Goal: Task Accomplishment & Management: Complete application form

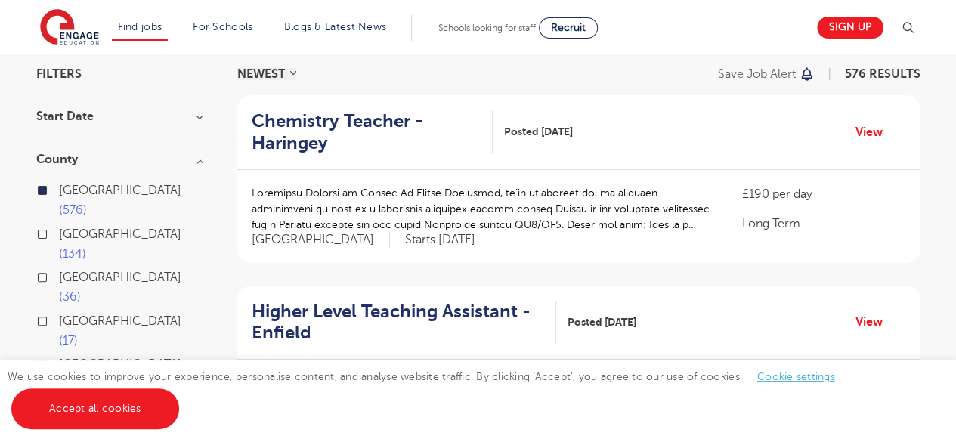
scroll to position [109, 0]
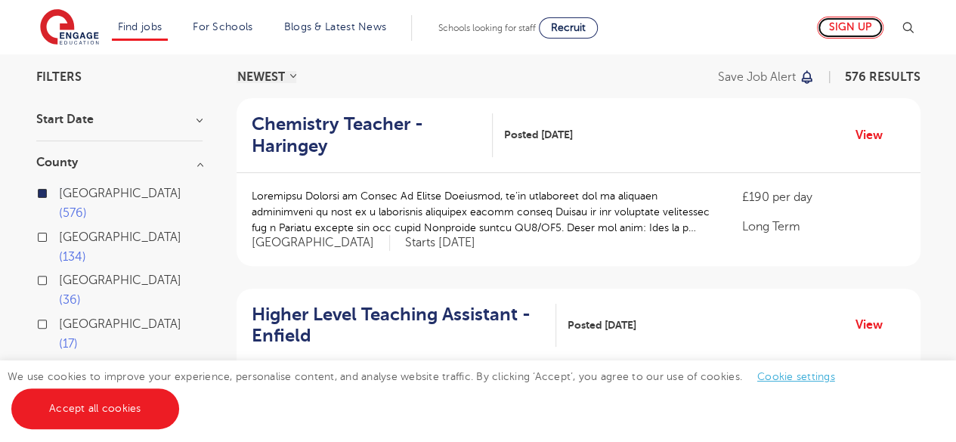
click at [879, 22] on link "Sign up" at bounding box center [850, 28] width 66 height 22
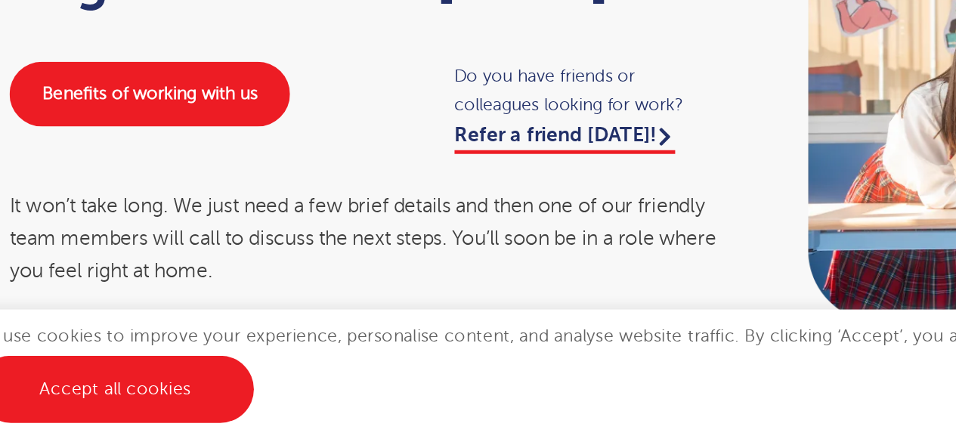
scroll to position [24, 0]
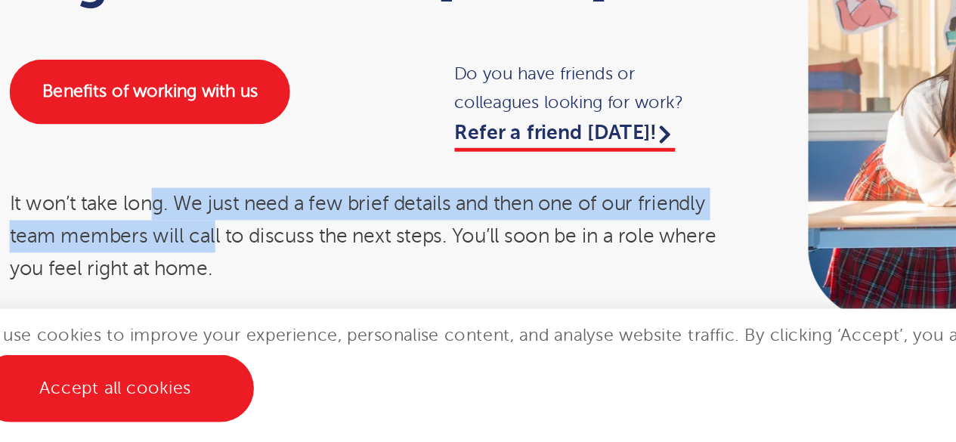
drag, startPoint x: 120, startPoint y: 286, endPoint x: 196, endPoint y: 345, distance: 95.8
click at [196, 345] on div "It won’t take long. We just need a few brief details and then one of our friend…" at bounding box center [247, 317] width 432 height 60
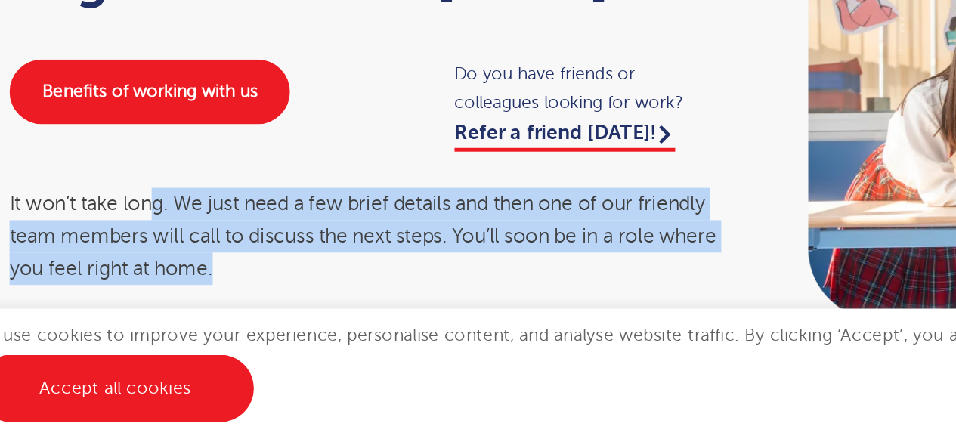
click at [196, 345] on div "It won’t take long. We just need a few brief details and then one of our friend…" at bounding box center [247, 317] width 432 height 60
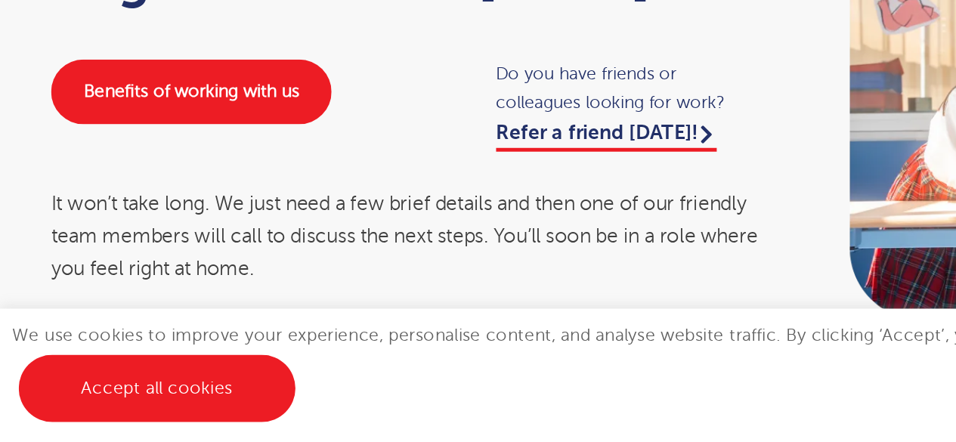
drag, startPoint x: 157, startPoint y: 287, endPoint x: 211, endPoint y: 330, distance: 68.8
click at [211, 330] on div "It won’t take long. We just need a few brief details and then one of our friend…" at bounding box center [247, 317] width 432 height 60
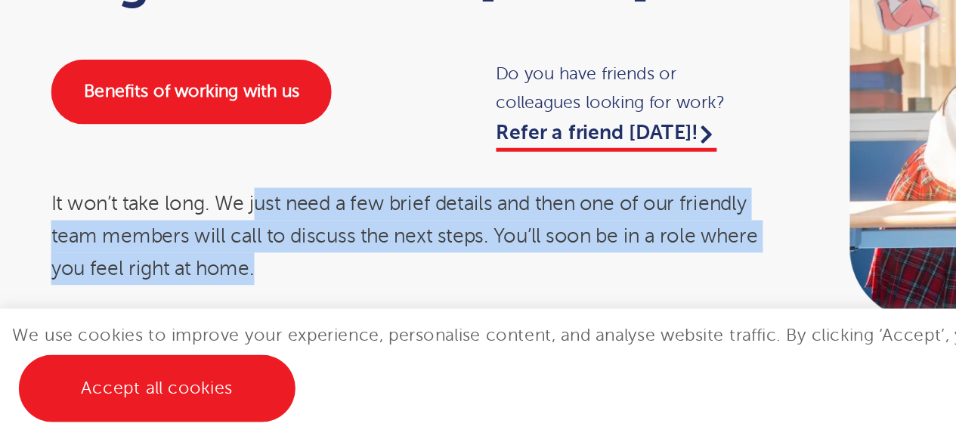
click at [211, 330] on div "It won’t take long. We just need a few brief details and then one of our friend…" at bounding box center [247, 317] width 432 height 60
drag, startPoint x: 211, startPoint y: 330, endPoint x: 114, endPoint y: 289, distance: 105.0
click at [114, 289] on div "It won’t take long. We just need a few brief details and then one of our friend…" at bounding box center [247, 317] width 432 height 60
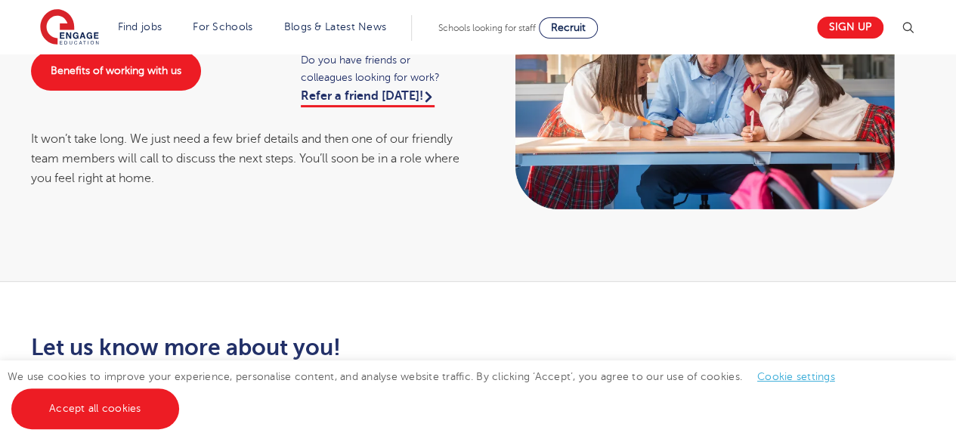
scroll to position [28, 0]
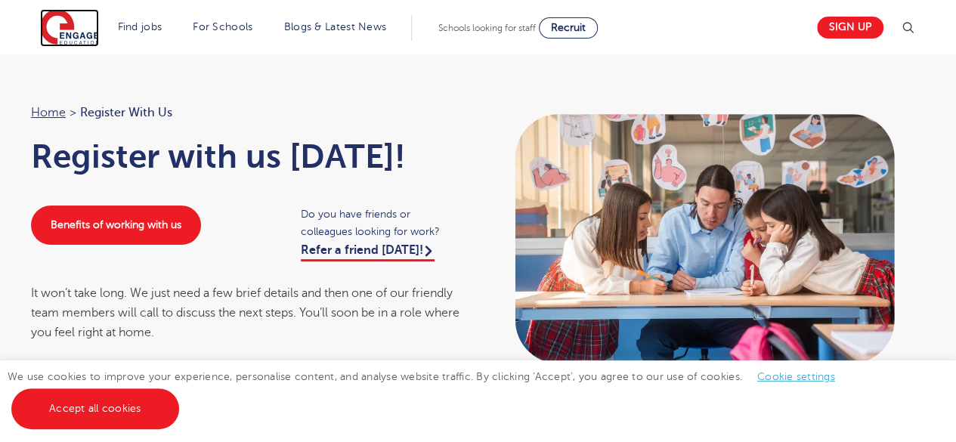
click at [71, 25] on img at bounding box center [69, 28] width 59 height 38
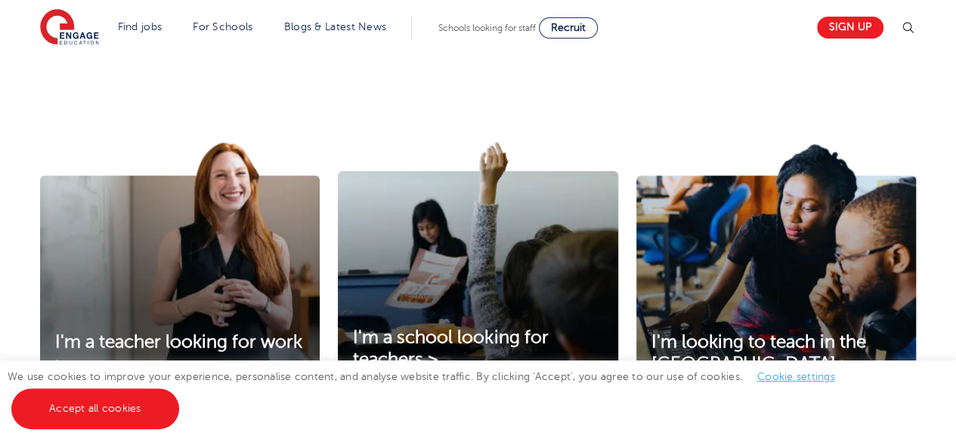
scroll to position [314, 0]
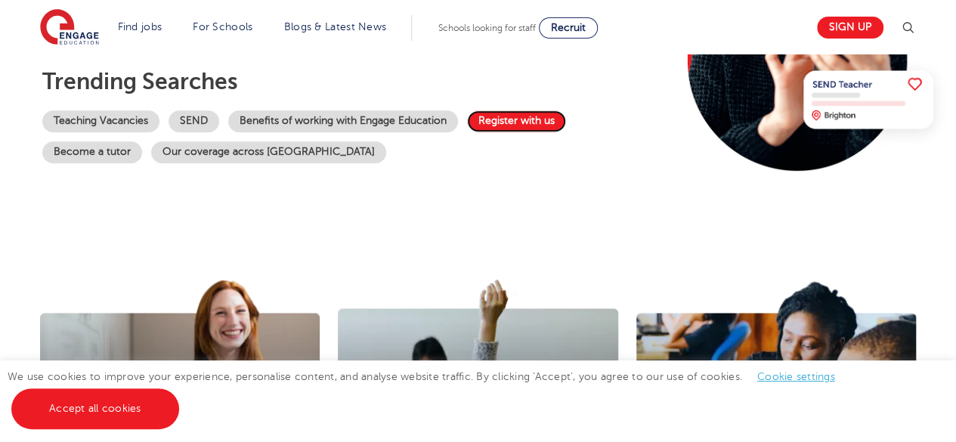
click at [522, 125] on link "Register with us" at bounding box center [516, 121] width 99 height 22
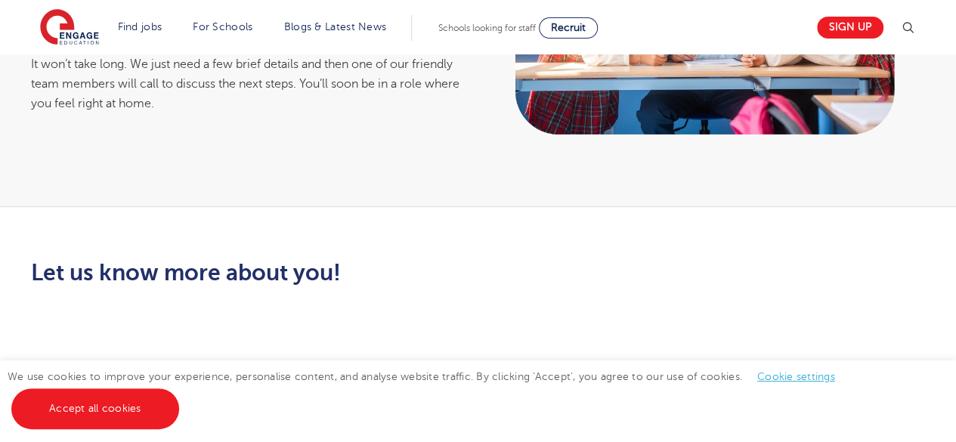
scroll to position [256, 0]
